Goal: Task Accomplishment & Management: Manage account settings

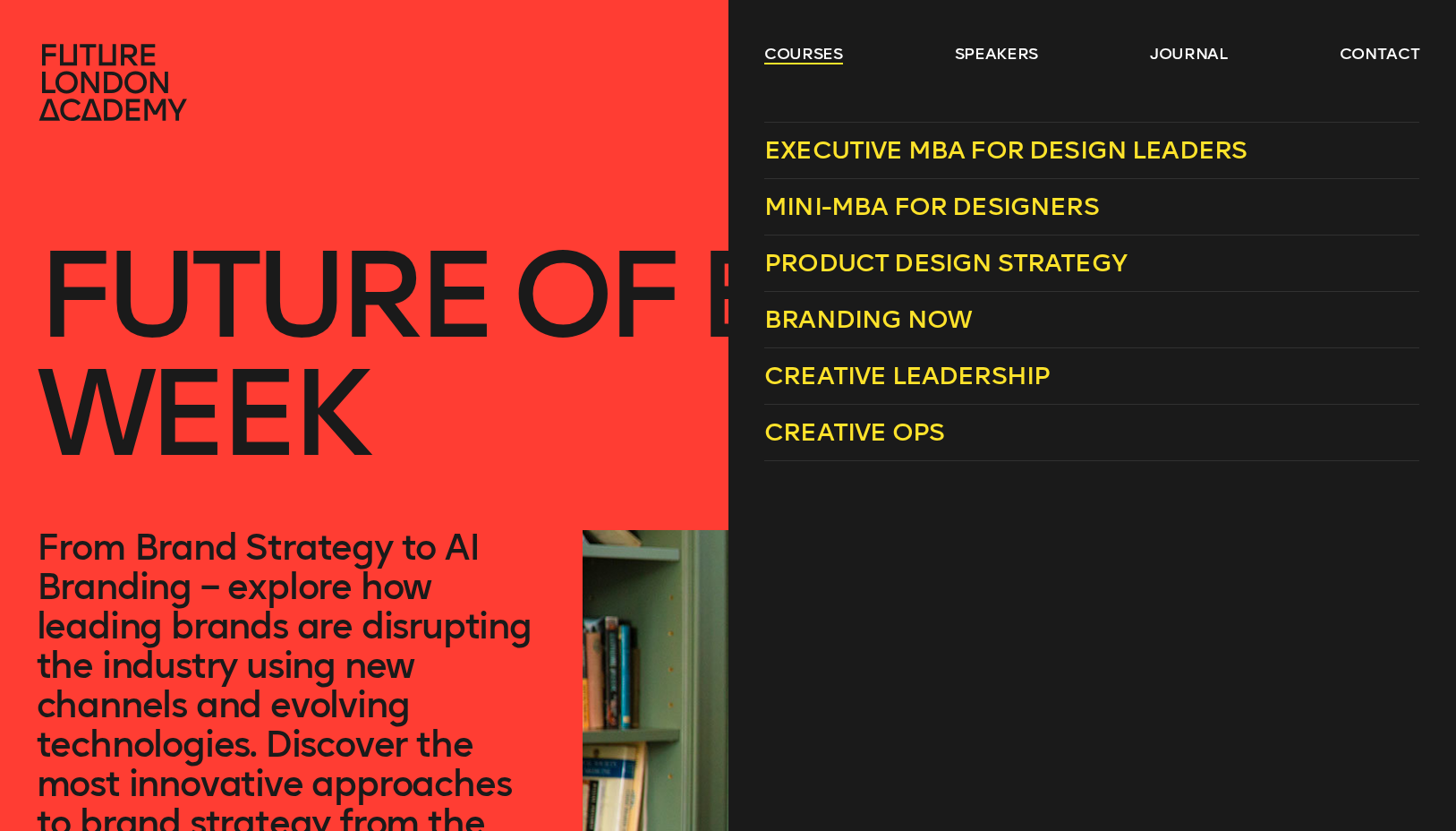
click at [837, 52] on link "courses" at bounding box center [803, 53] width 79 height 22
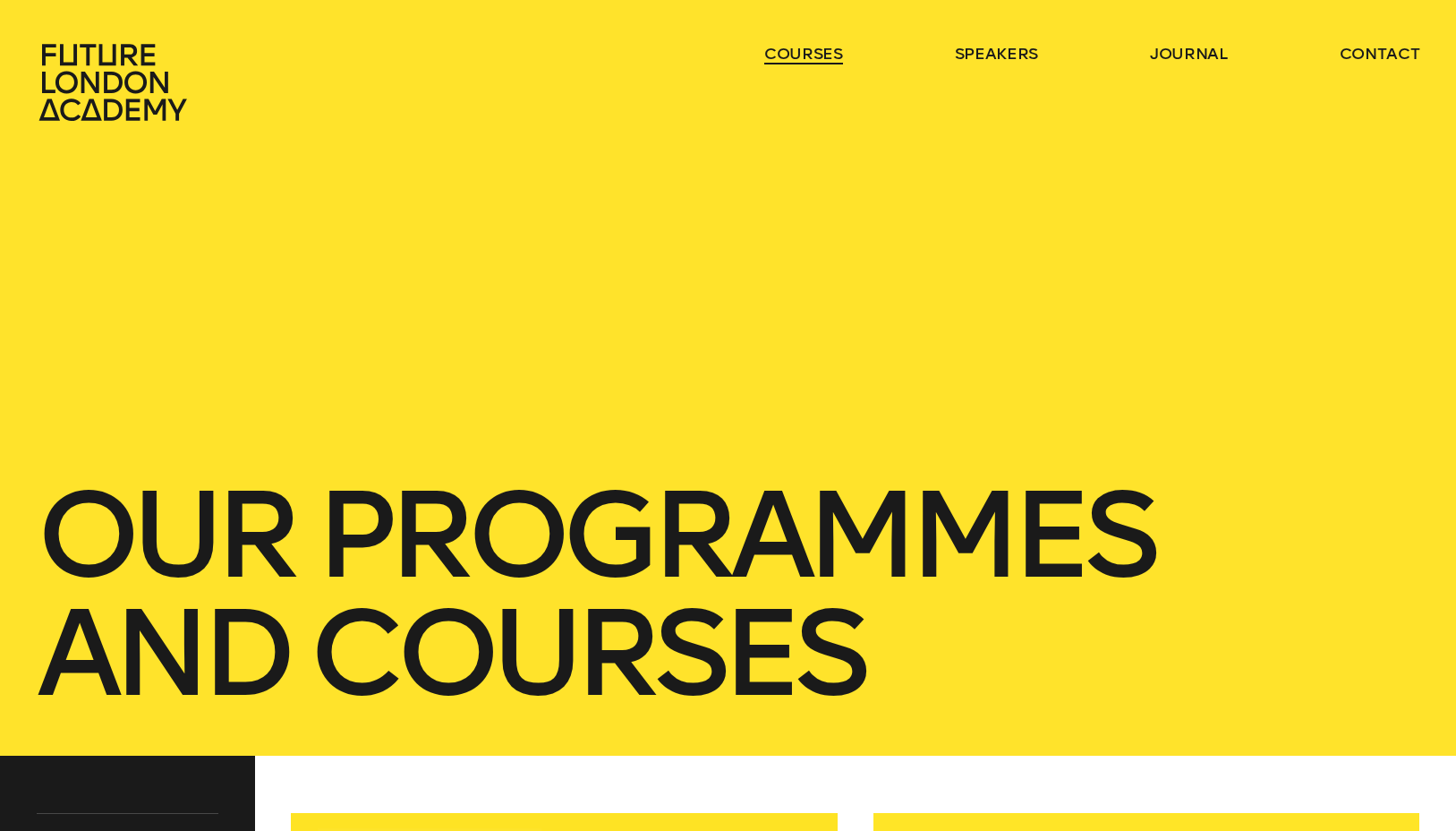
click at [818, 57] on link "courses" at bounding box center [803, 53] width 79 height 22
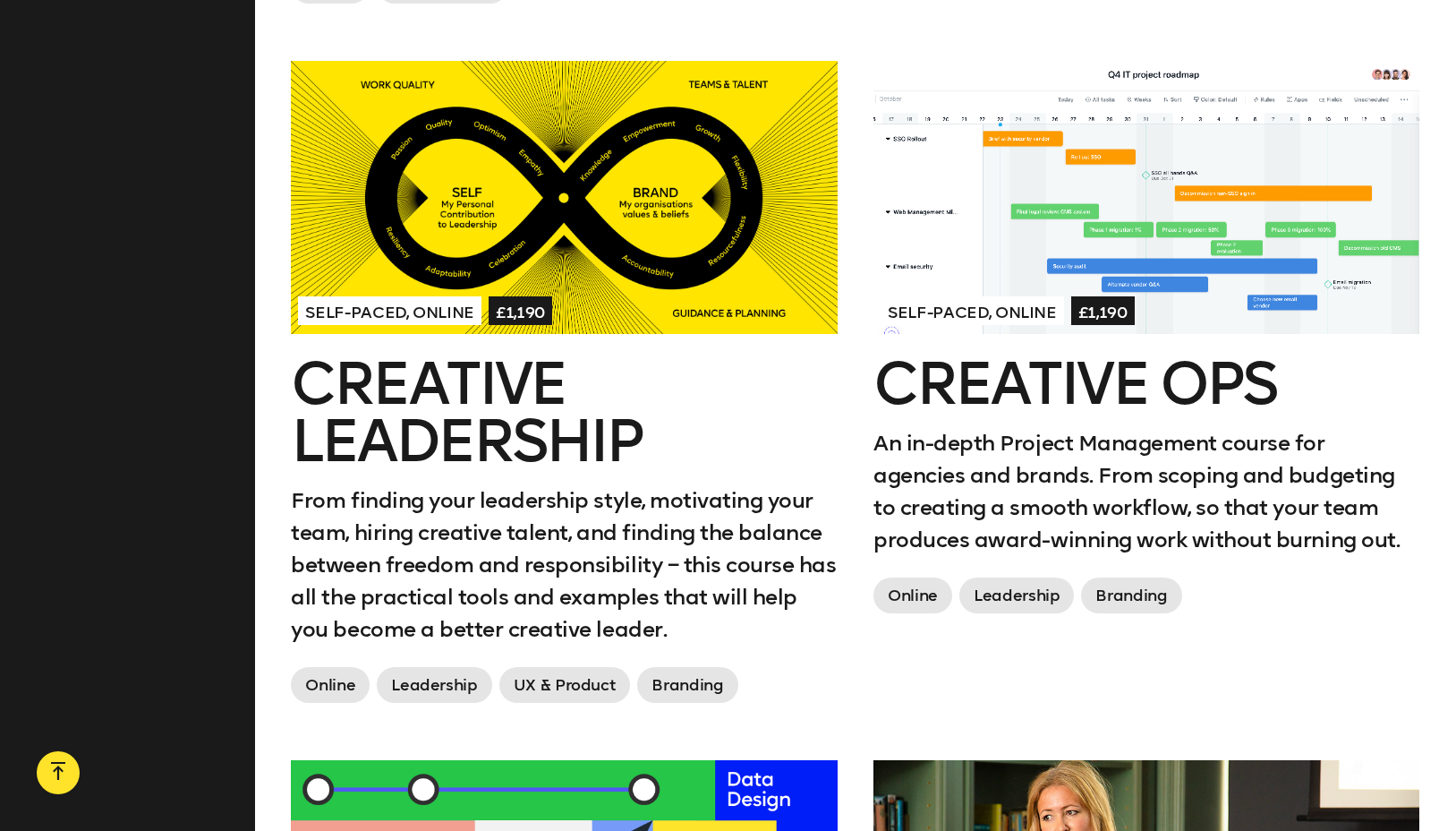
scroll to position [2133, 0]
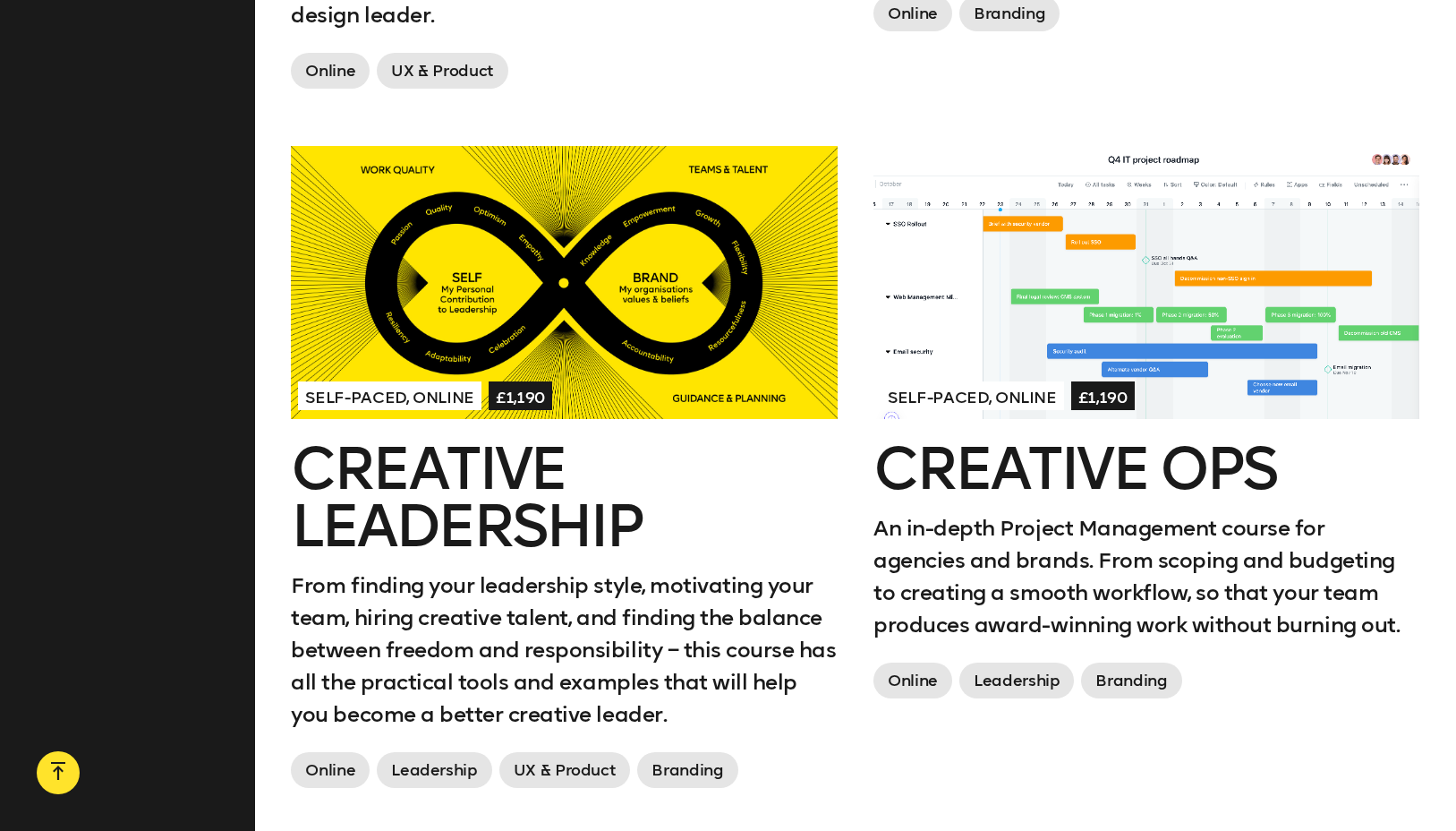
click at [657, 268] on div at bounding box center [564, 282] width 546 height 273
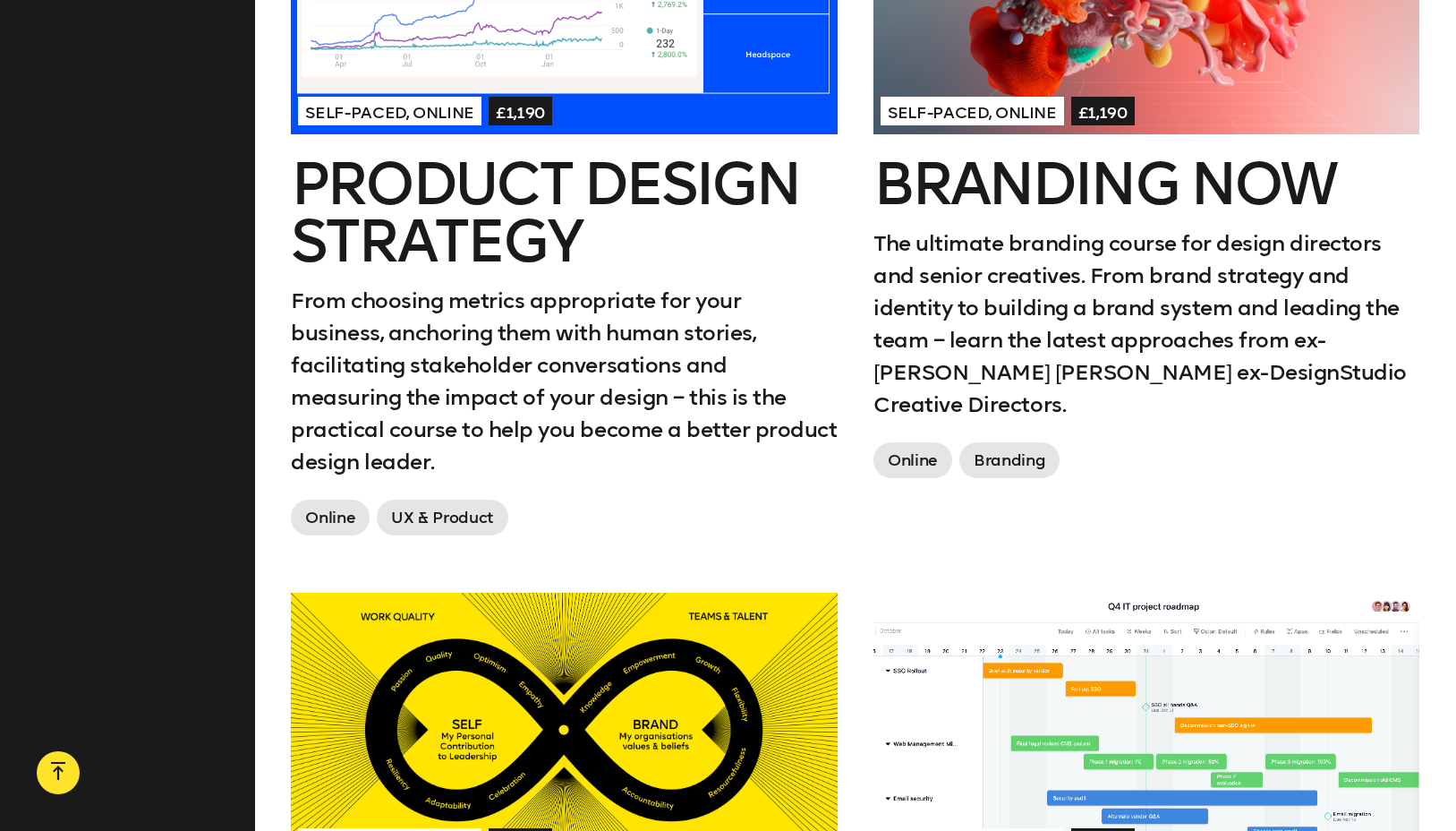
scroll to position [1696, 0]
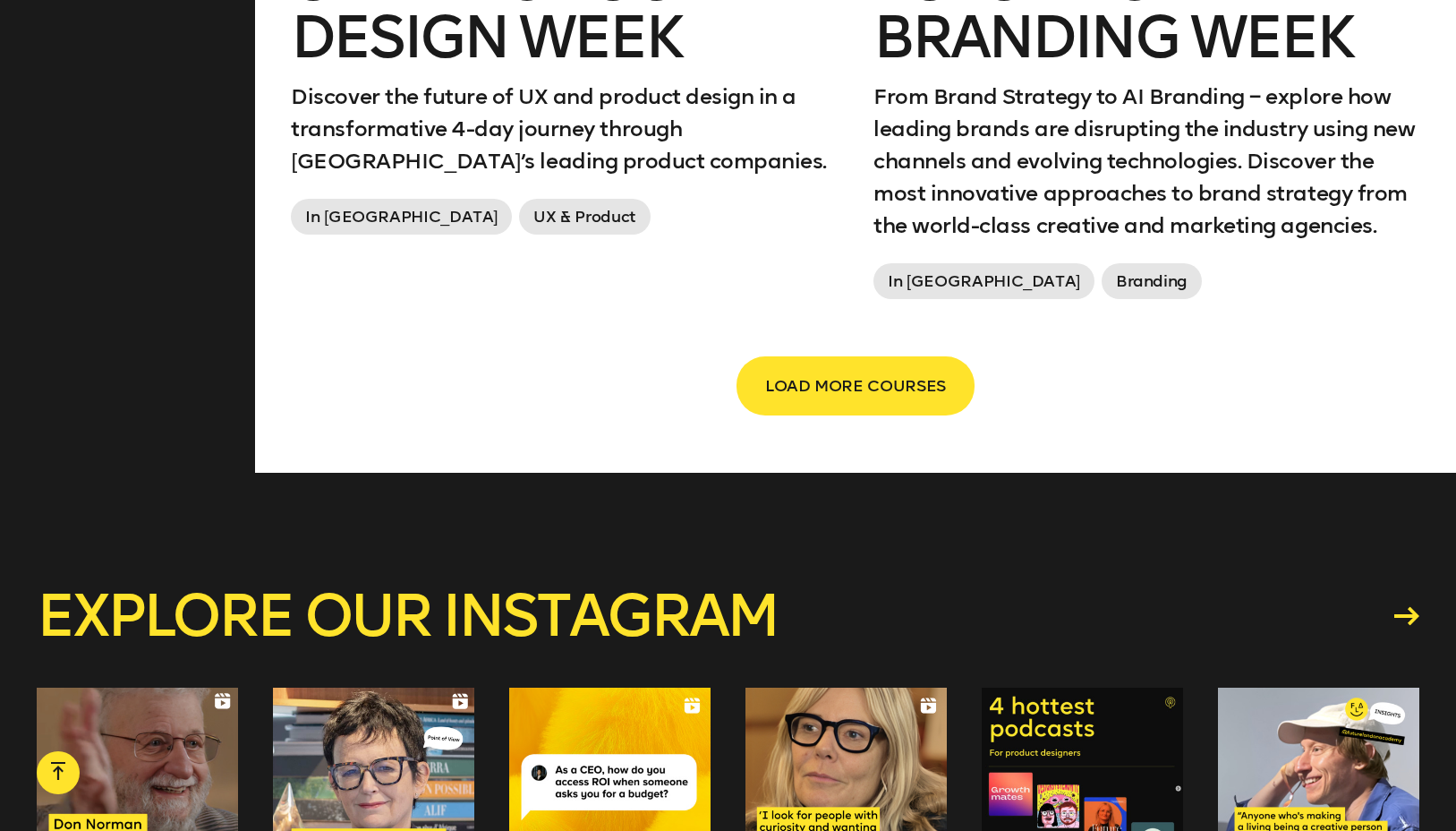
scroll to position [3321, 0]
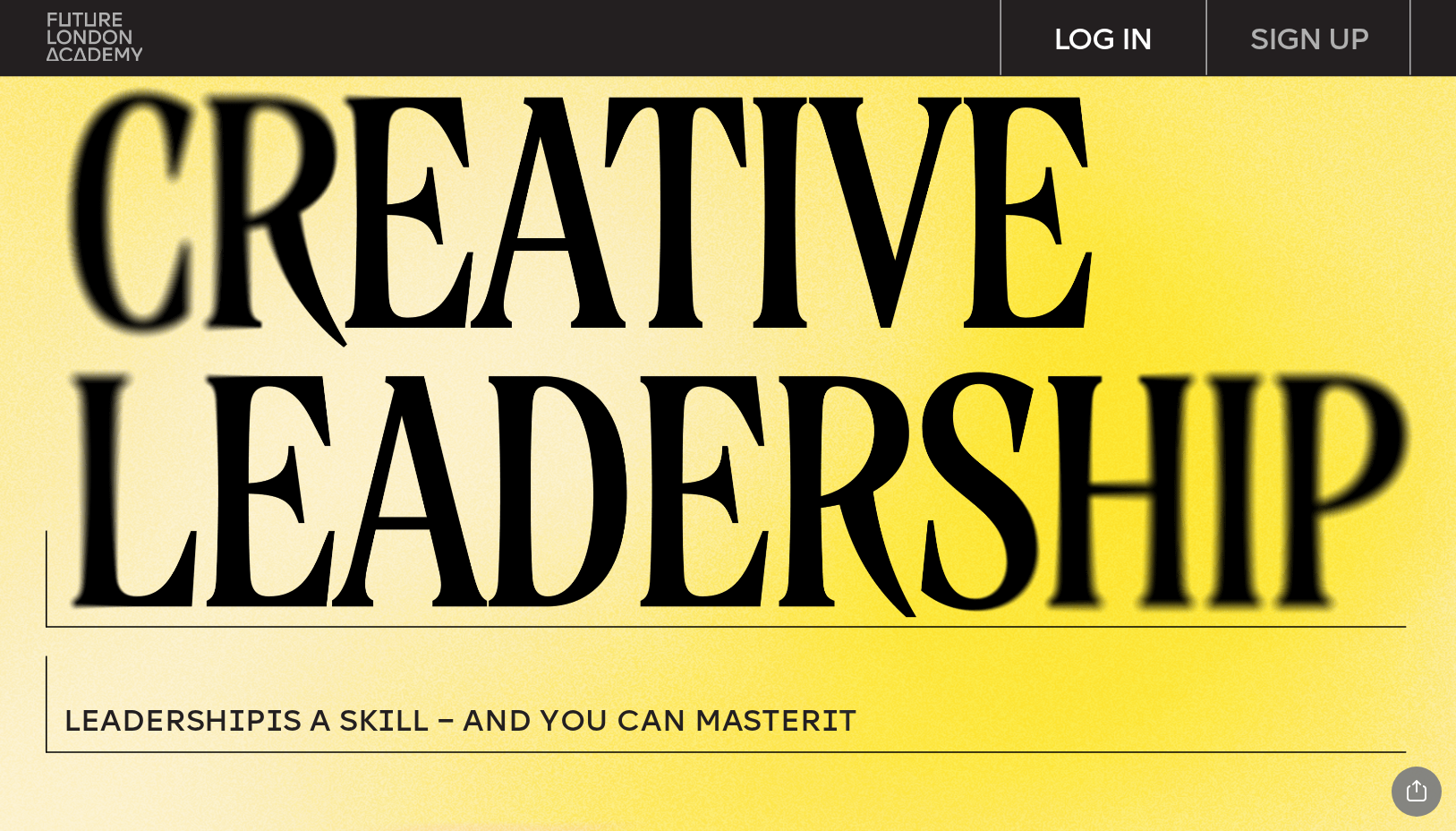
click at [1098, 37] on div "LOG IN" at bounding box center [1104, 37] width 205 height 75
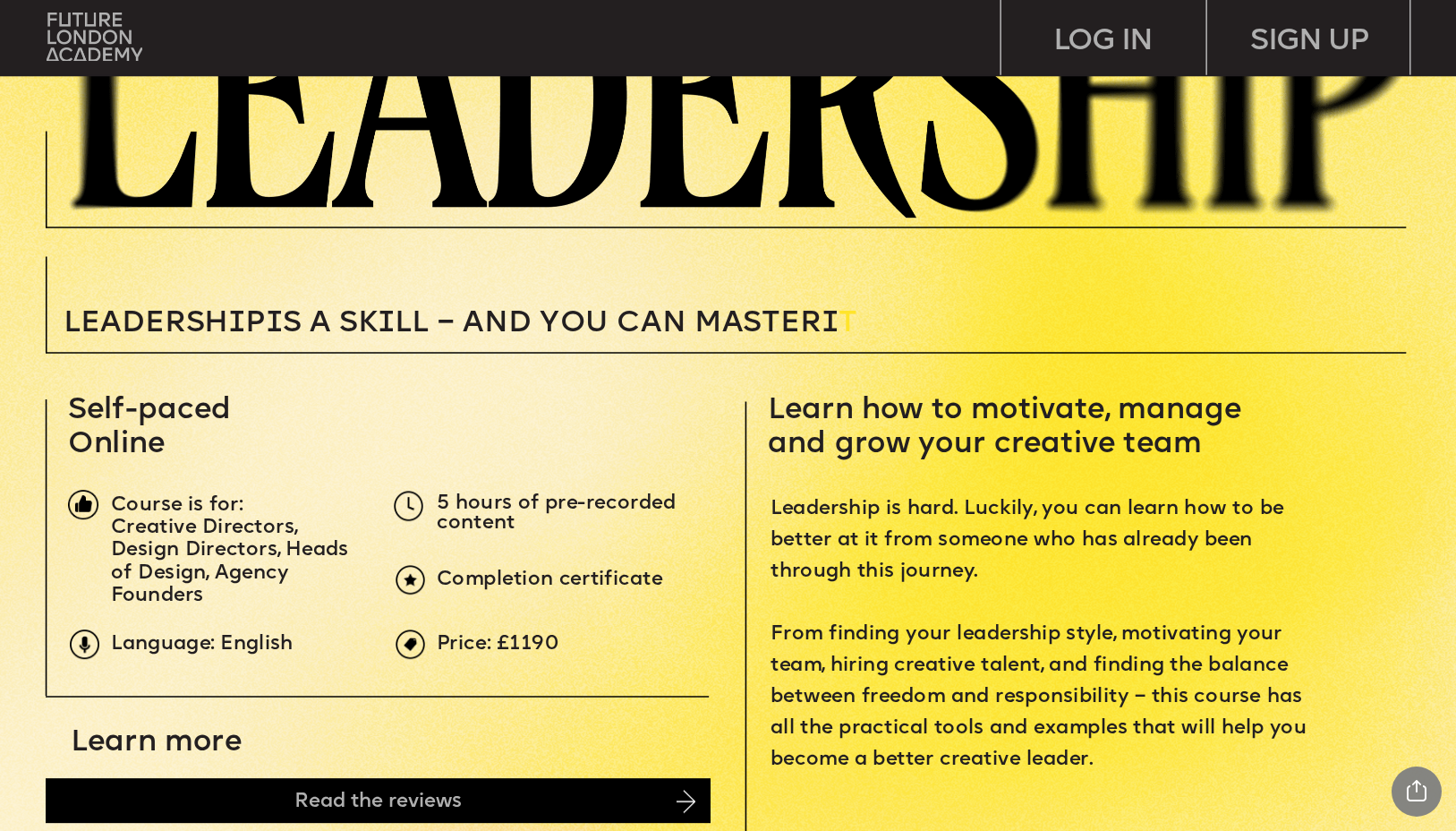
scroll to position [182, 0]
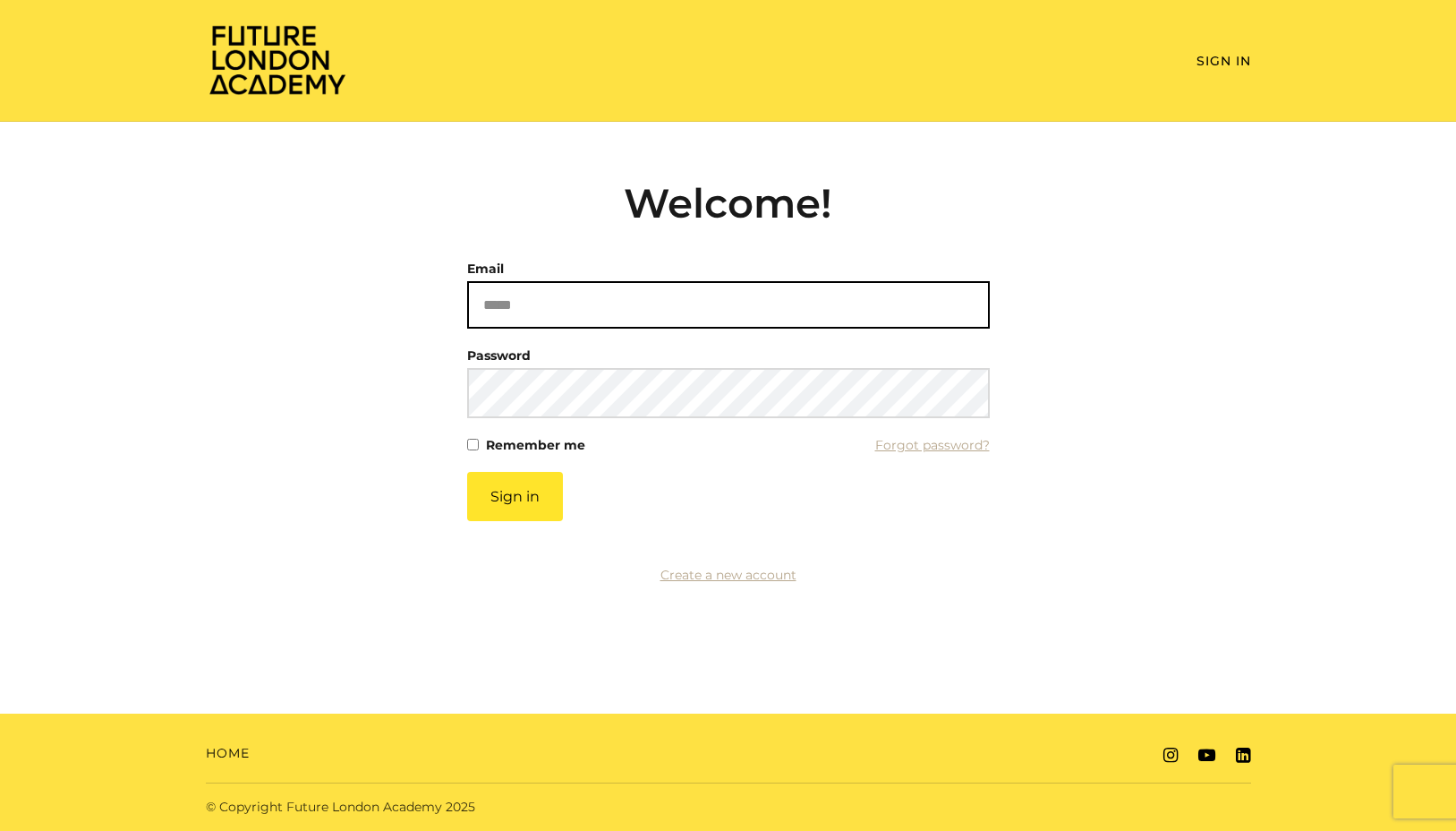
click at [703, 312] on input "Email" at bounding box center [729, 305] width 523 height 48
paste input "**********"
type input "**********"
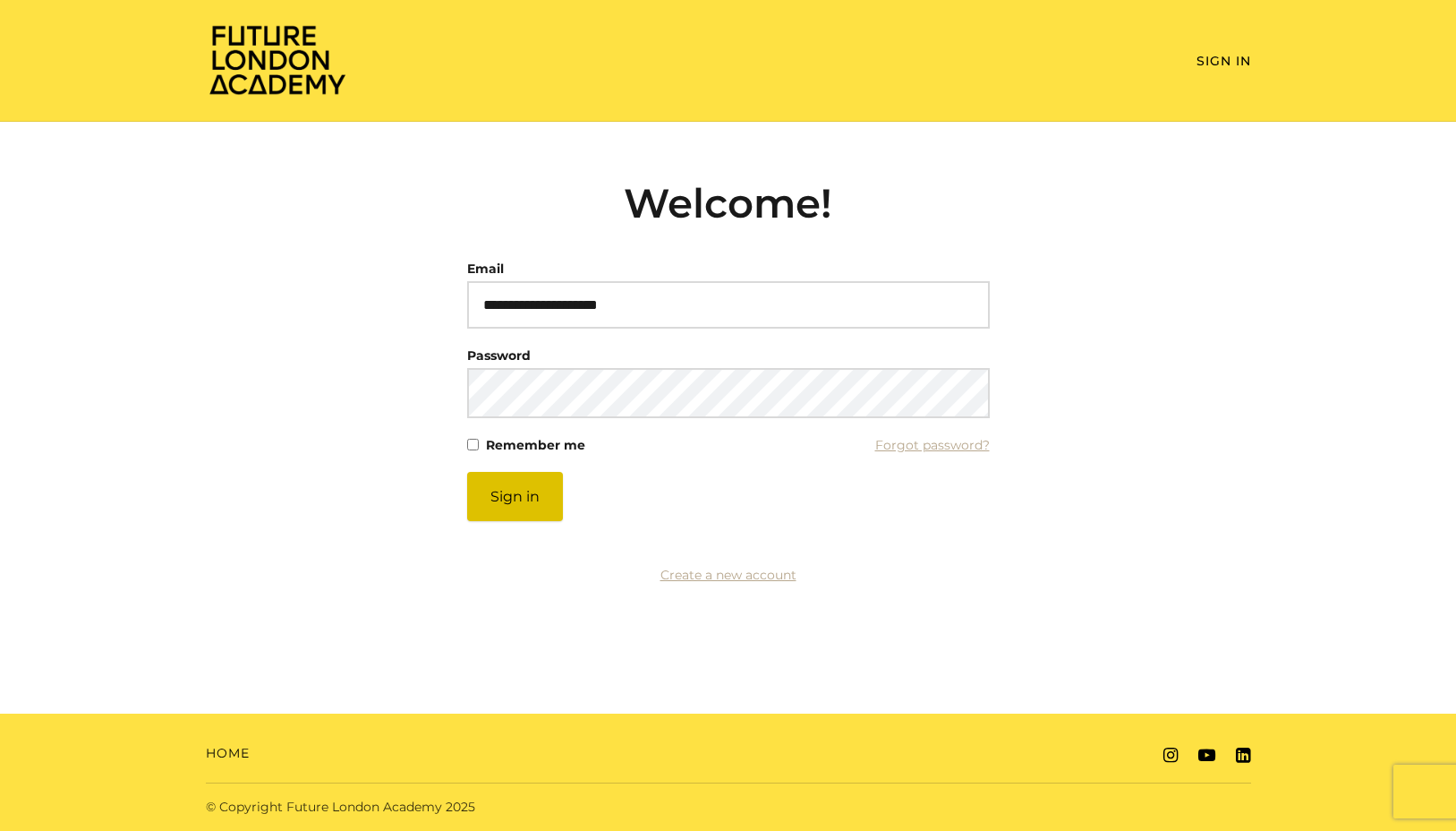
click at [533, 498] on button "Sign in" at bounding box center [515, 496] width 95 height 50
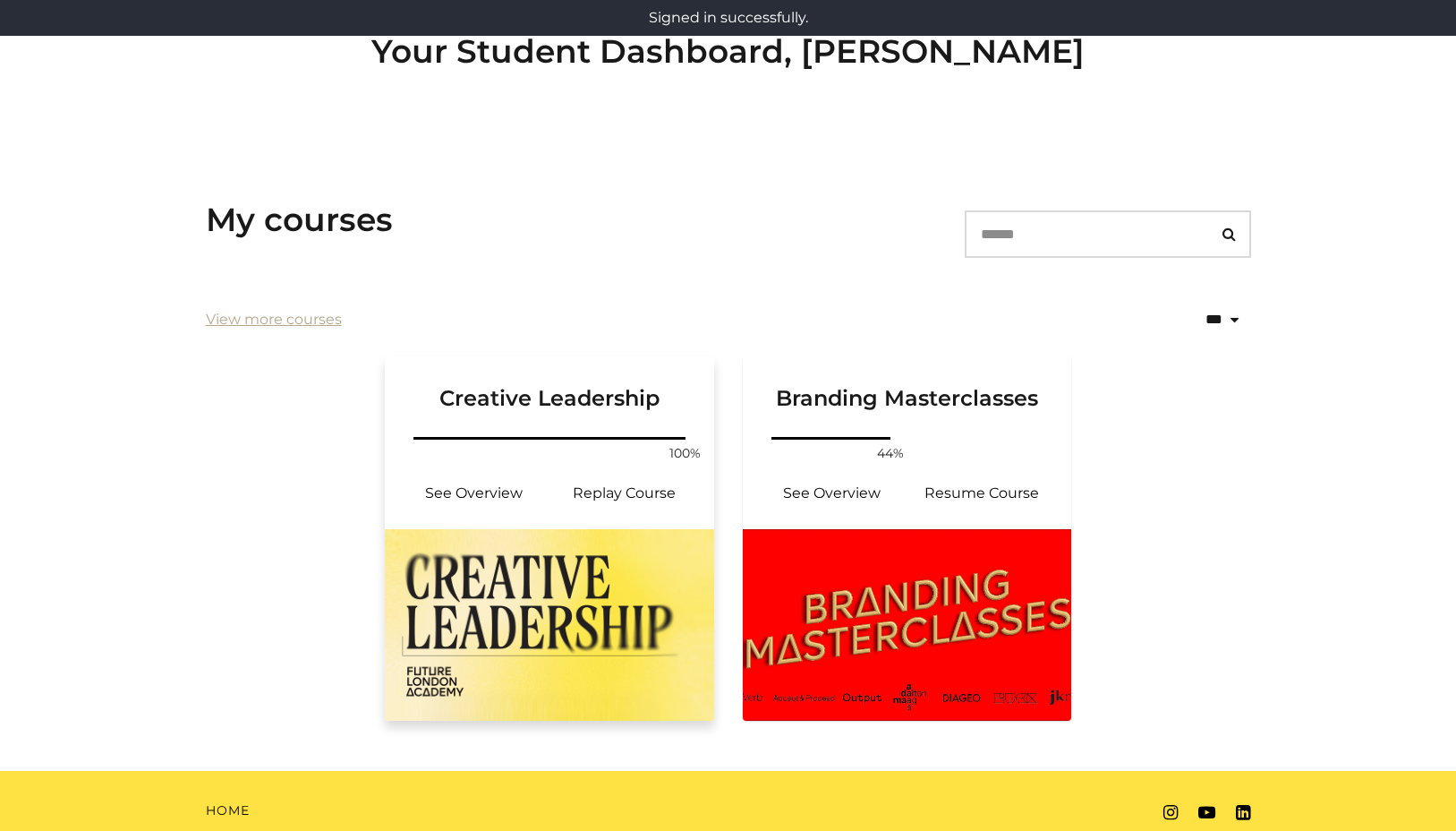
scroll to position [202, 0]
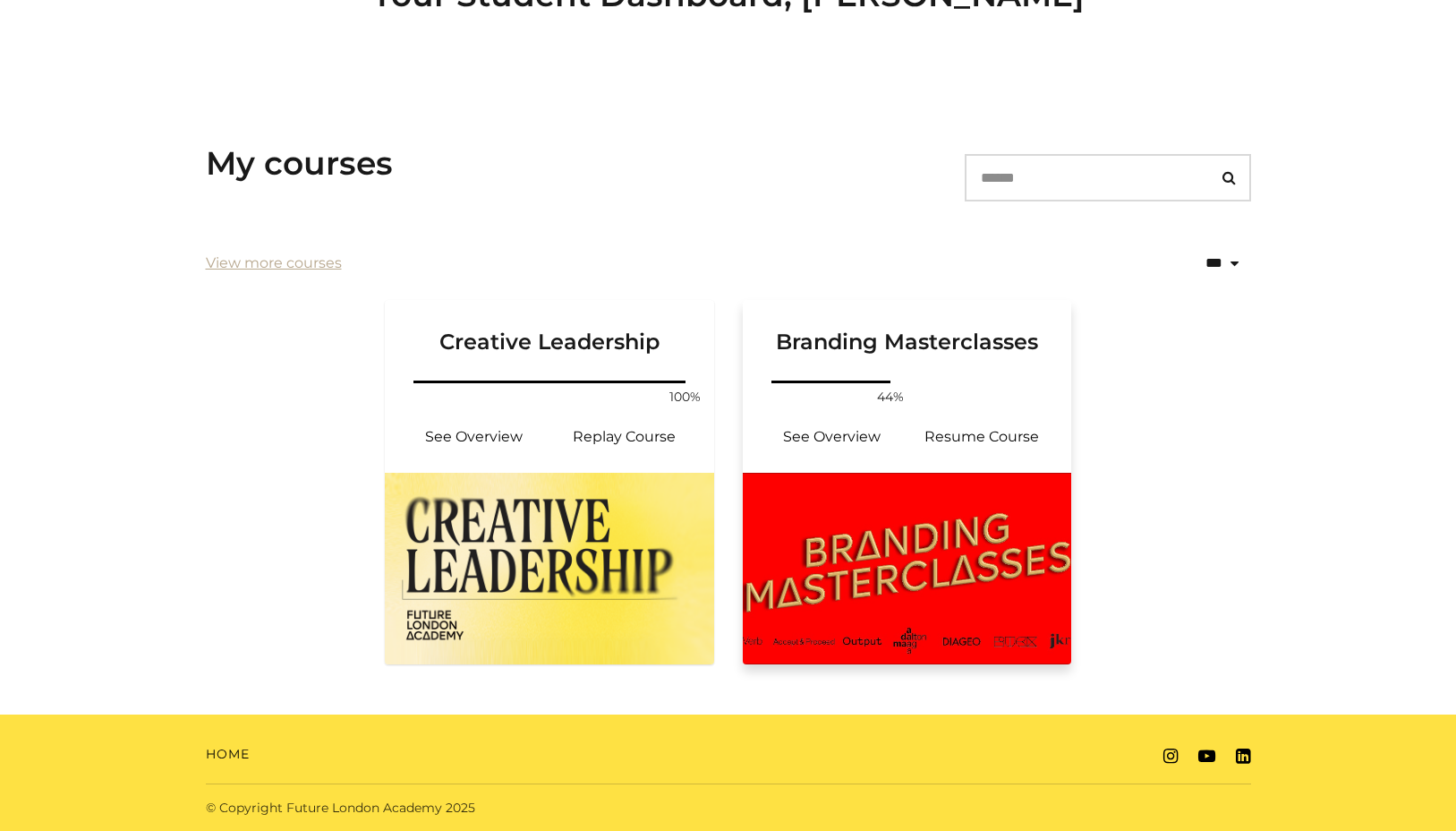
click at [835, 548] on img at bounding box center [907, 568] width 329 height 192
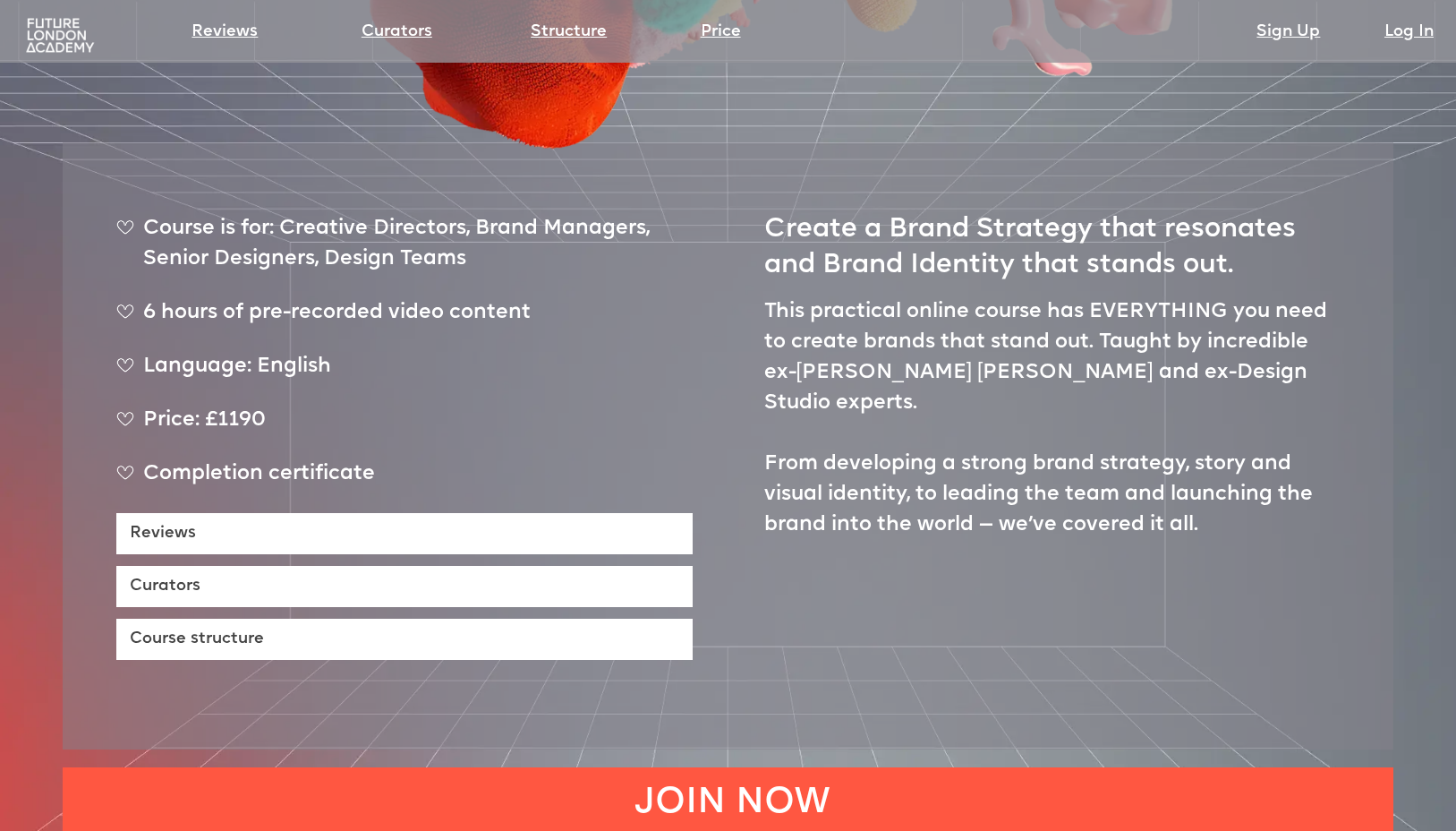
scroll to position [761, 0]
